Goal: Check status: Check status

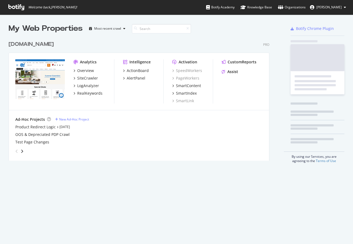
scroll to position [240, 345]
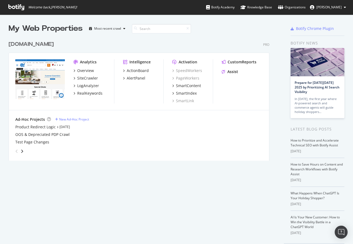
click at [20, 45] on div "[DOMAIN_NAME]" at bounding box center [31, 44] width 45 height 8
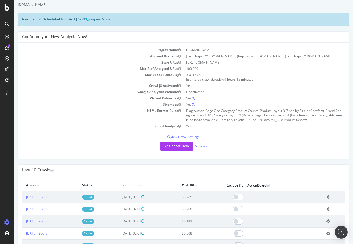
scroll to position [27, 0]
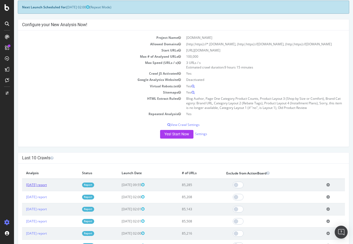
click at [40, 184] on link "[DATE] report" at bounding box center [36, 184] width 21 height 5
